Goal: Information Seeking & Learning: Learn about a topic

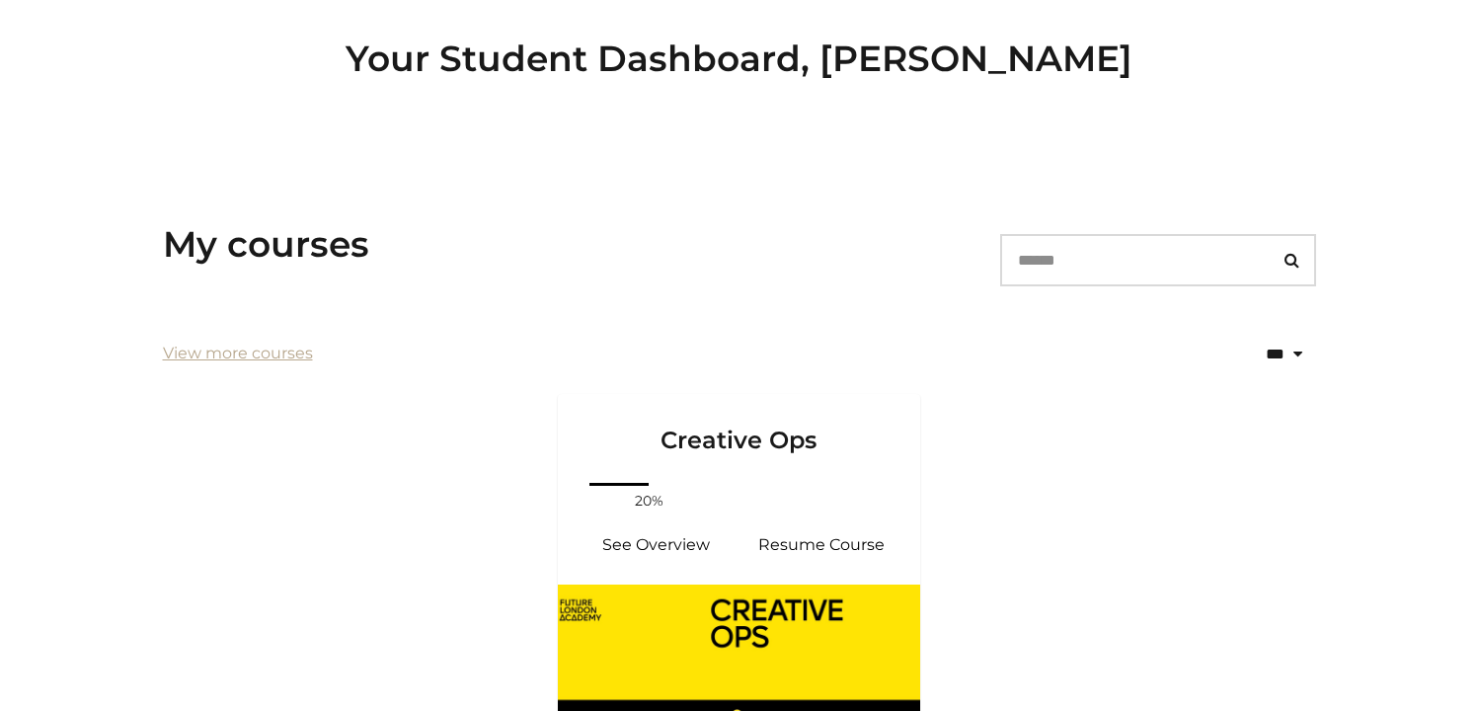
scroll to position [365, 0]
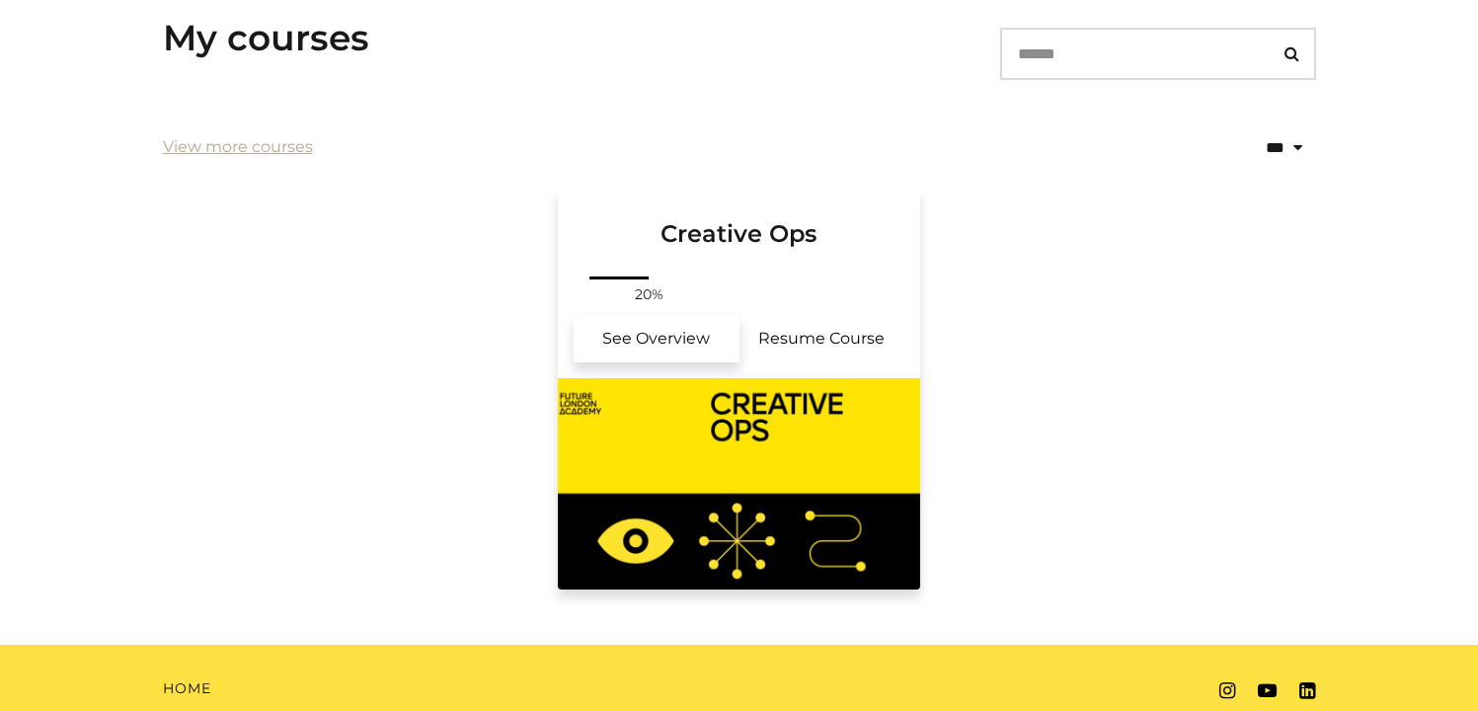
click at [639, 338] on link "See Overview" at bounding box center [657, 338] width 166 height 47
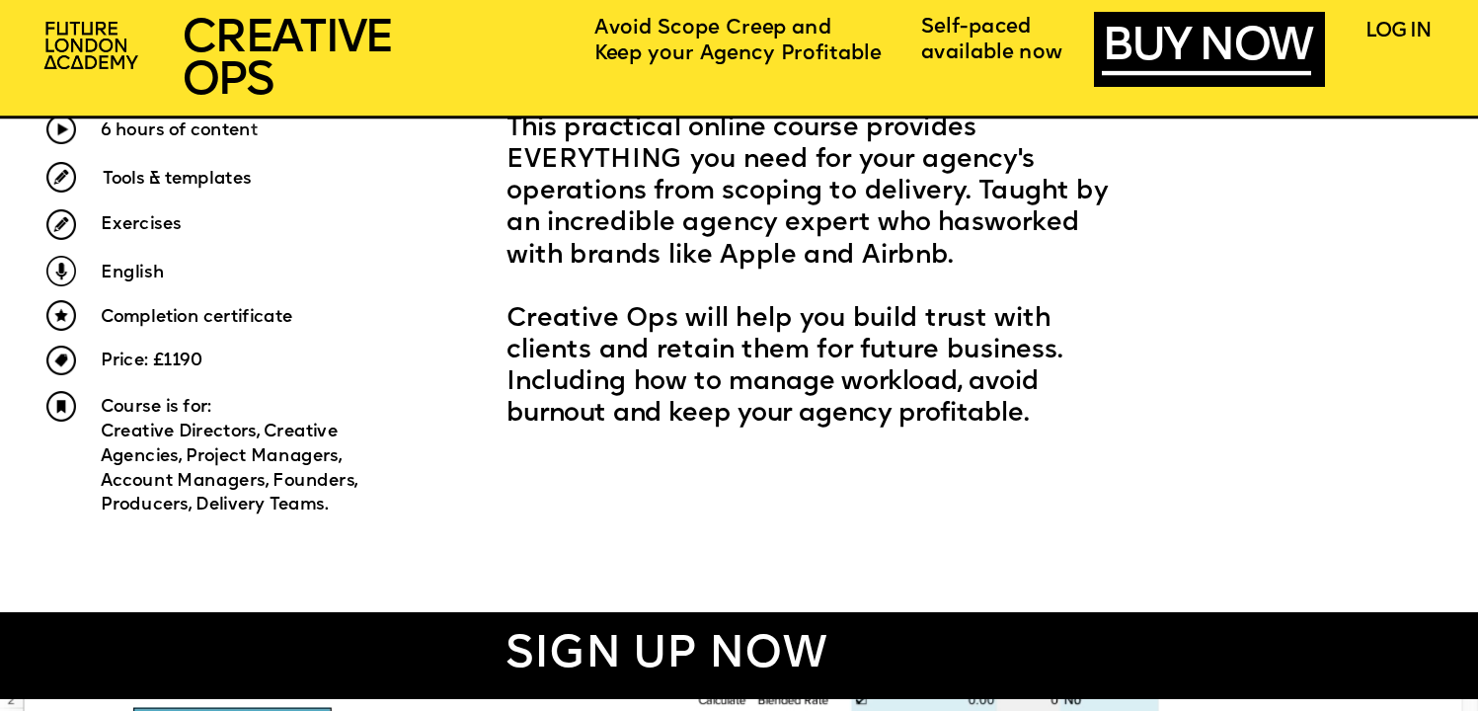
scroll to position [1028, 0]
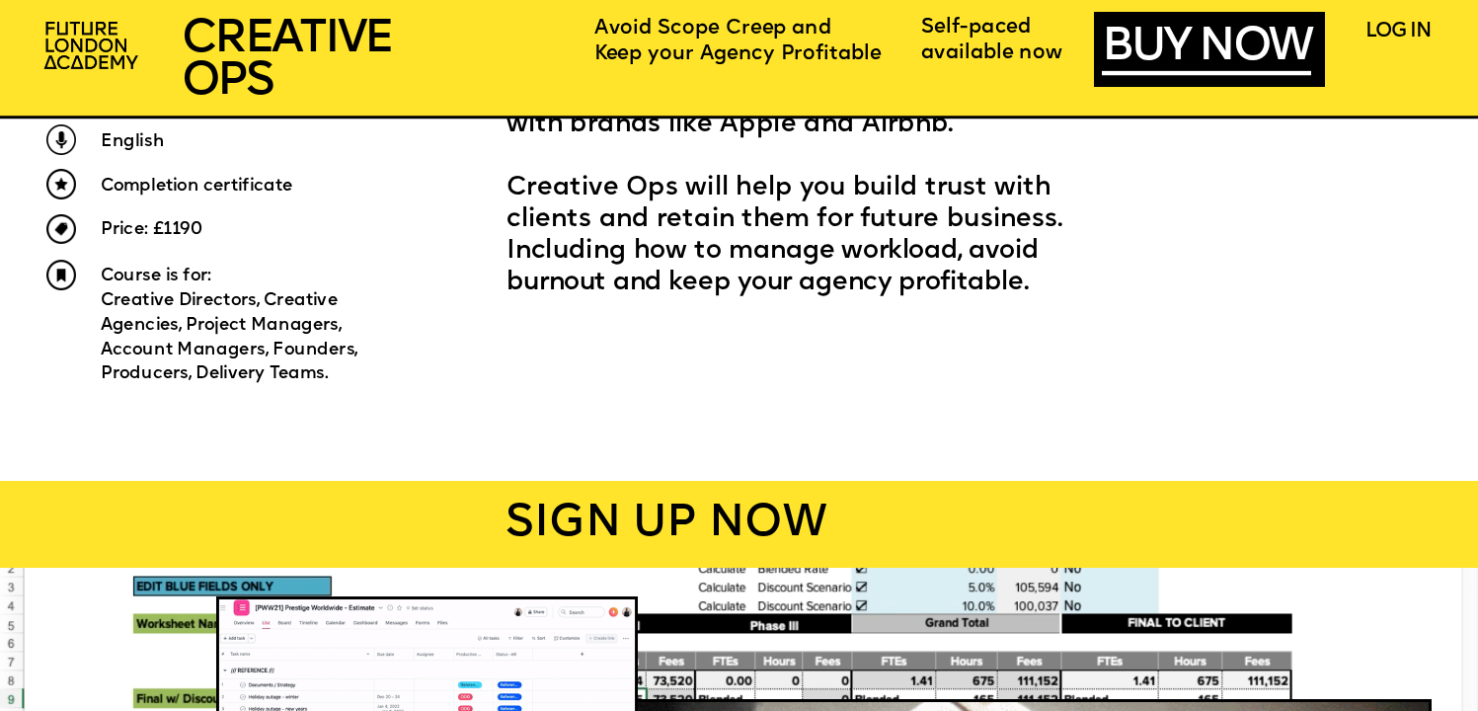
click at [639, 533] on div "SIGN UP NOW" at bounding box center [666, 524] width 1647 height 87
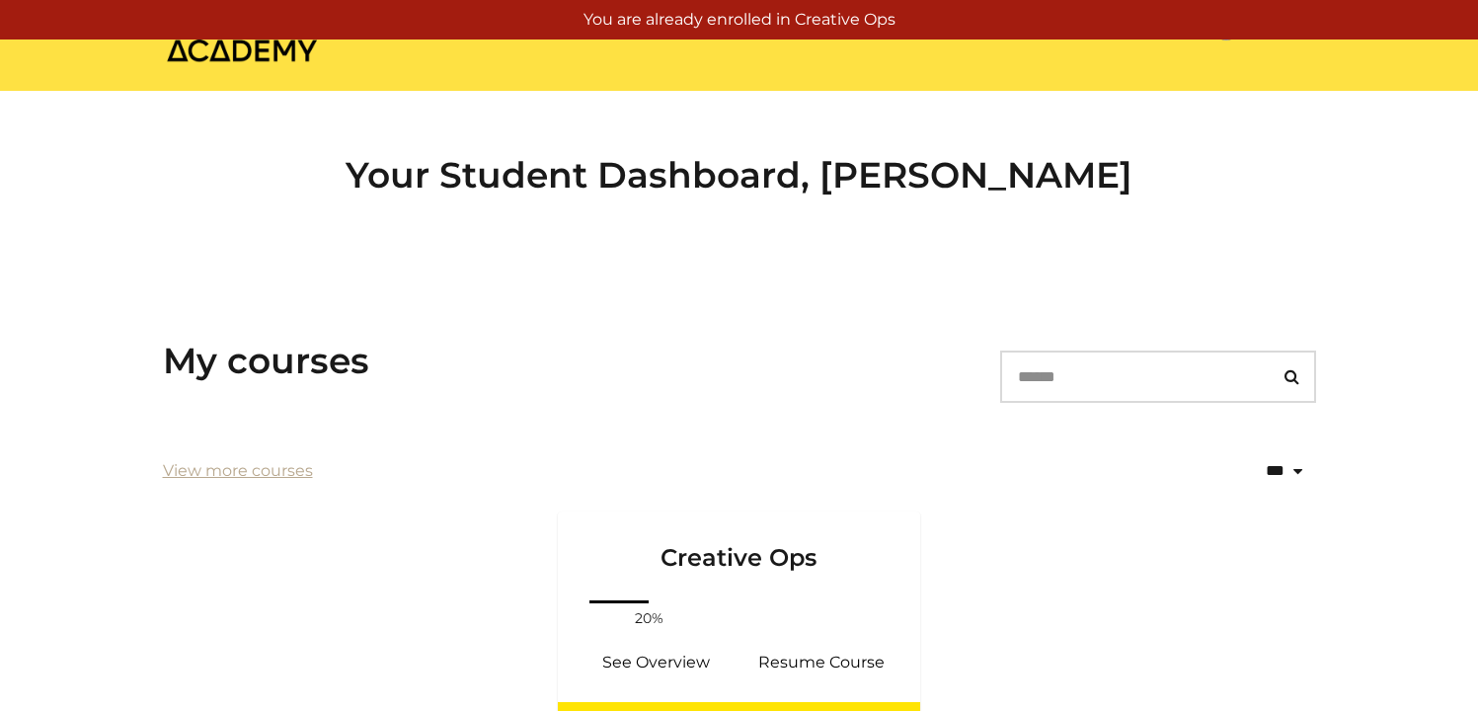
scroll to position [245, 0]
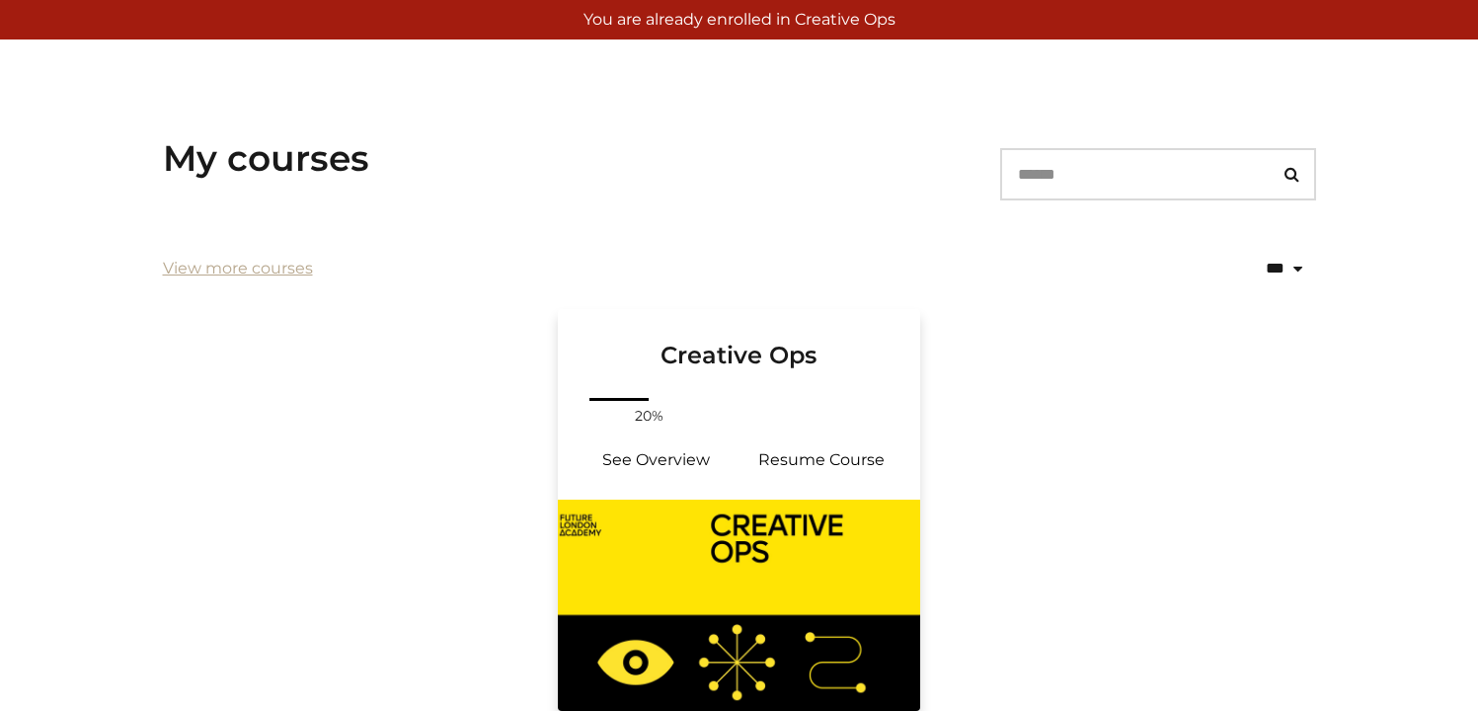
click at [772, 431] on div "Your progress: 20% See Overview Resume Course" at bounding box center [739, 447] width 363 height 106
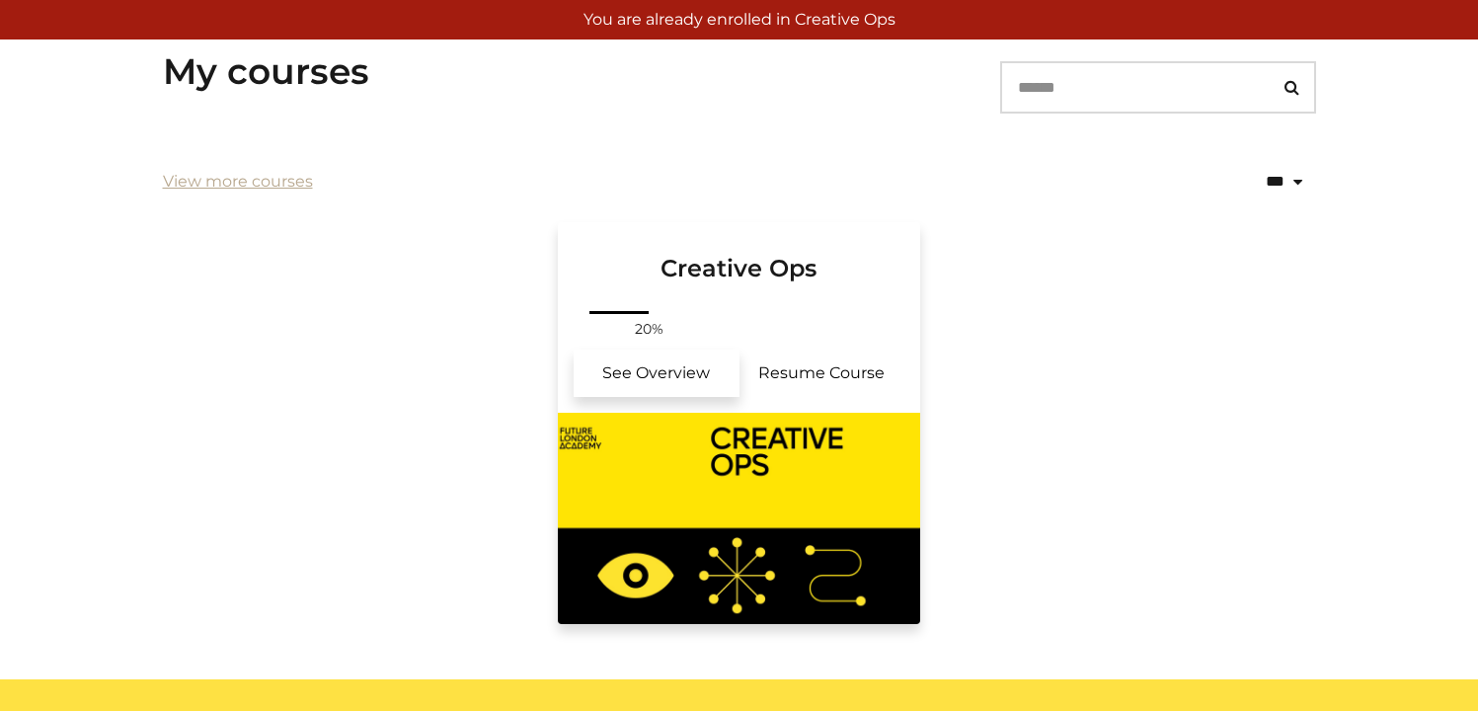
scroll to position [333, 0]
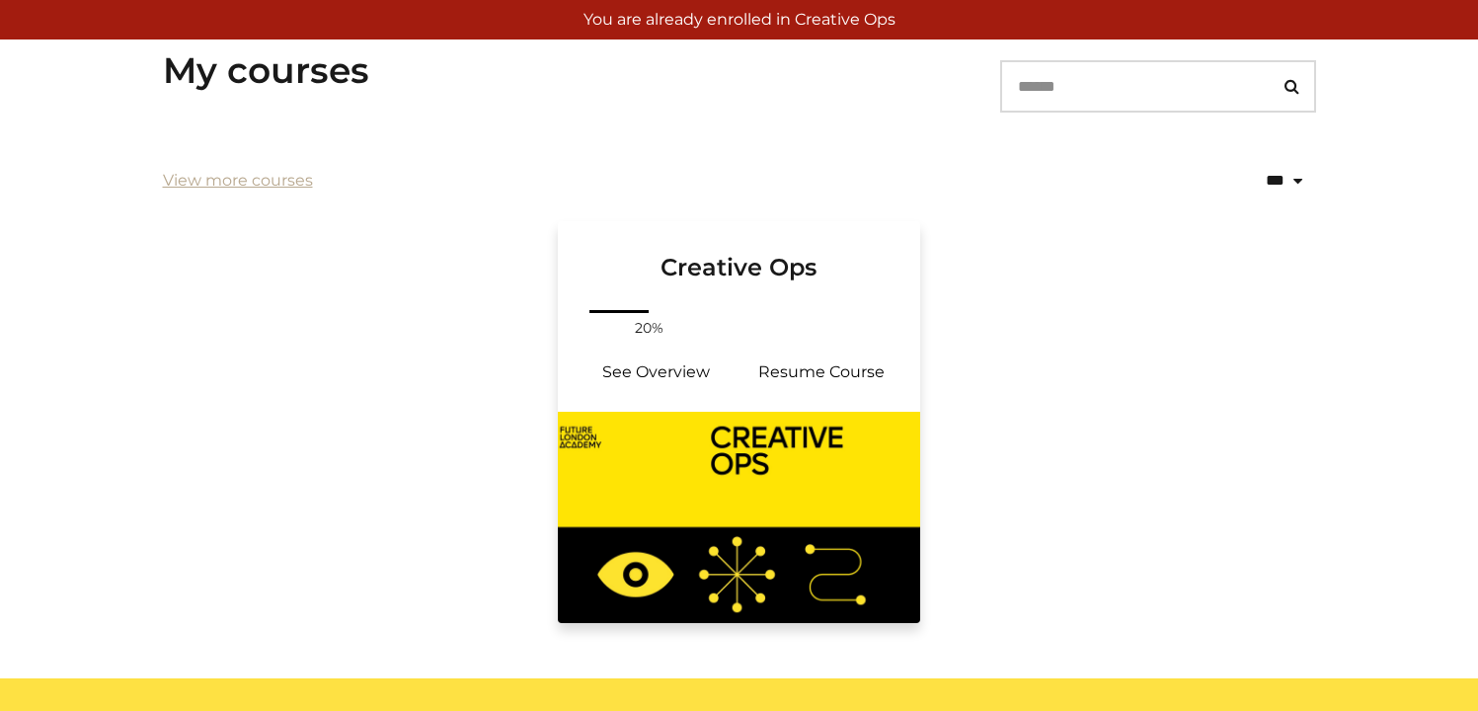
click at [707, 318] on div "Your progress: 20% See Overview Resume Course" at bounding box center [739, 359] width 363 height 106
click at [822, 366] on link "Resume Course" at bounding box center [823, 372] width 166 height 47
